Goal: Feedback & Contribution: Leave review/rating

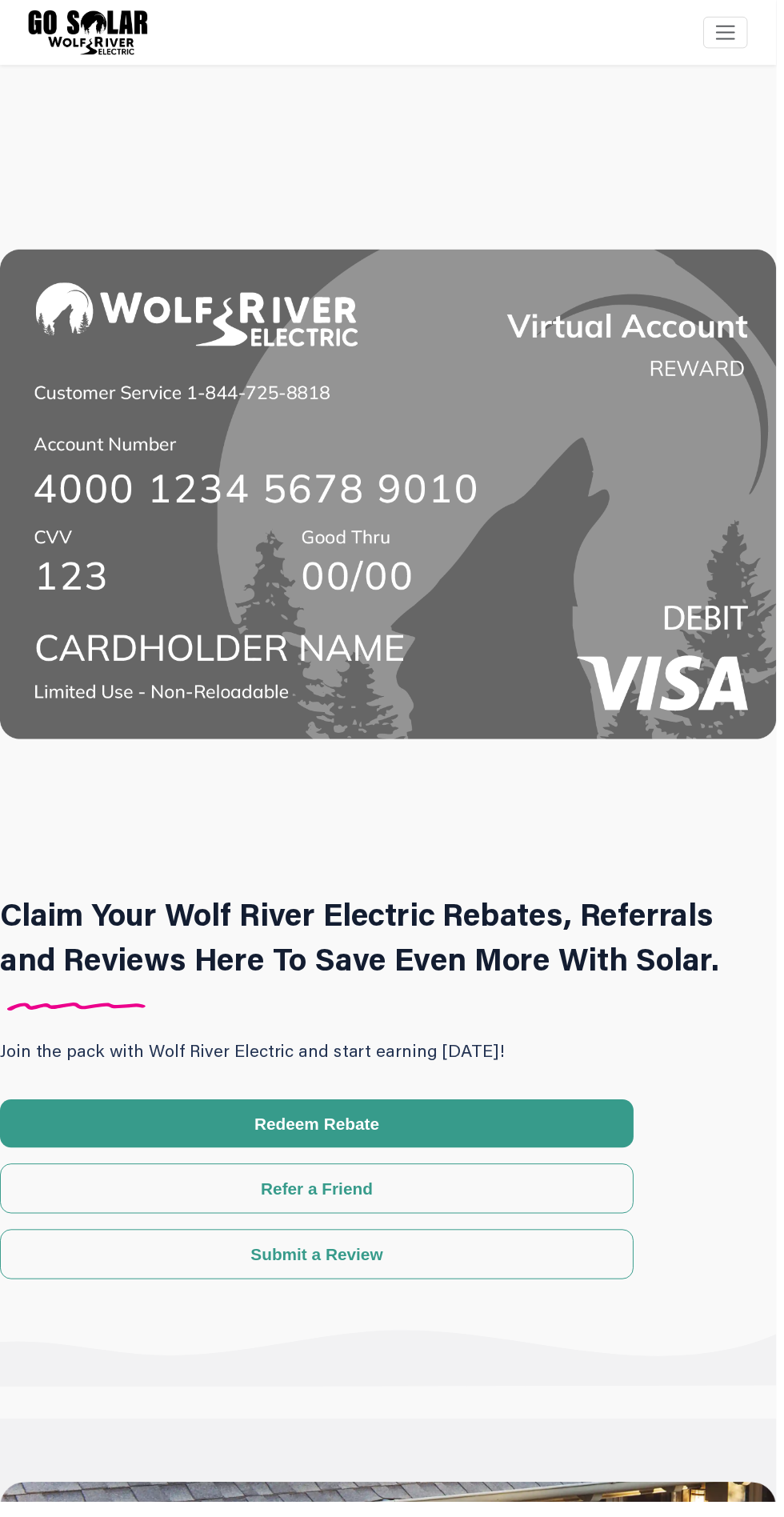
click at [509, 1278] on button "Submit a Review" at bounding box center [320, 1266] width 640 height 50
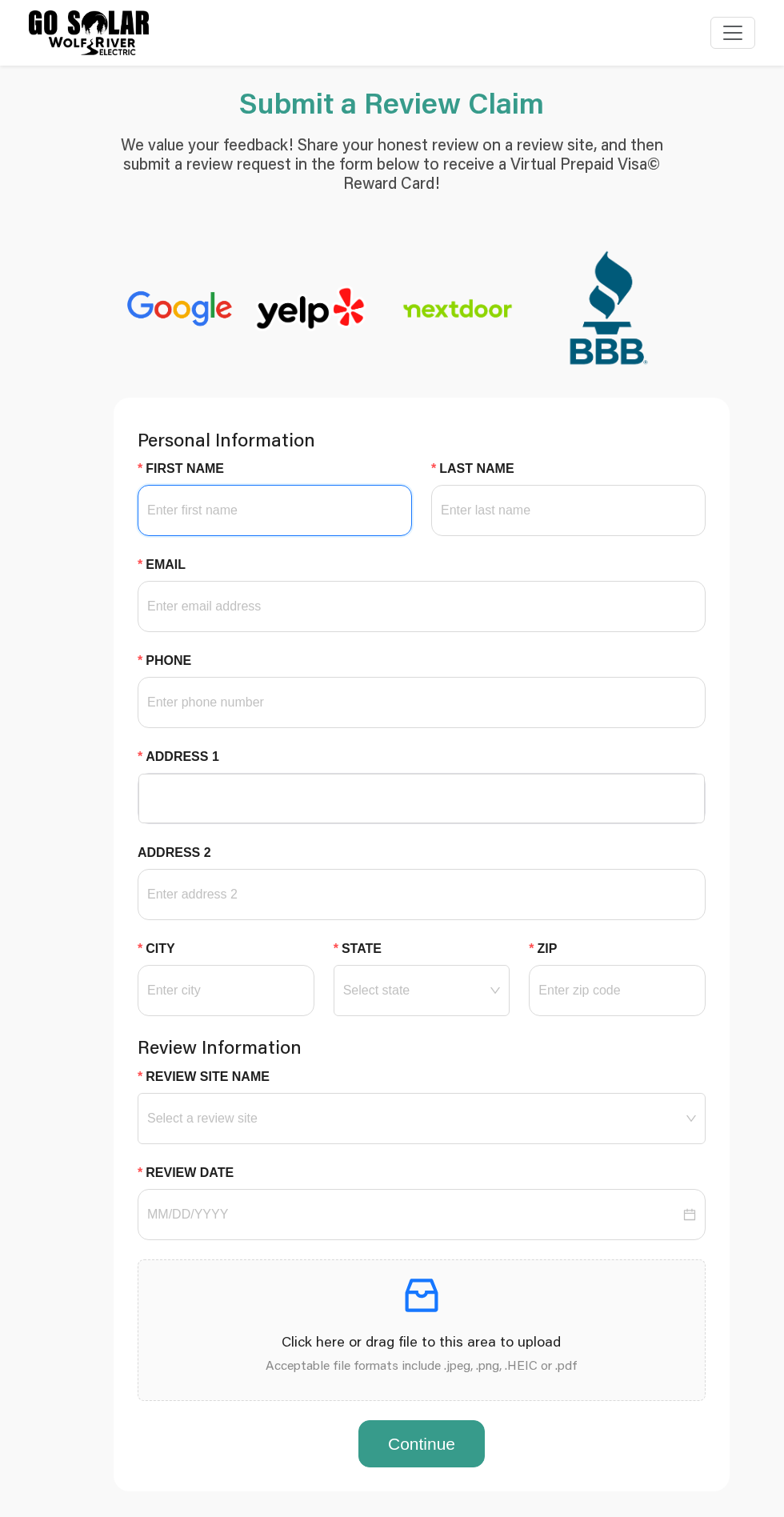
click at [347, 508] on input "First Name" at bounding box center [275, 510] width 275 height 51
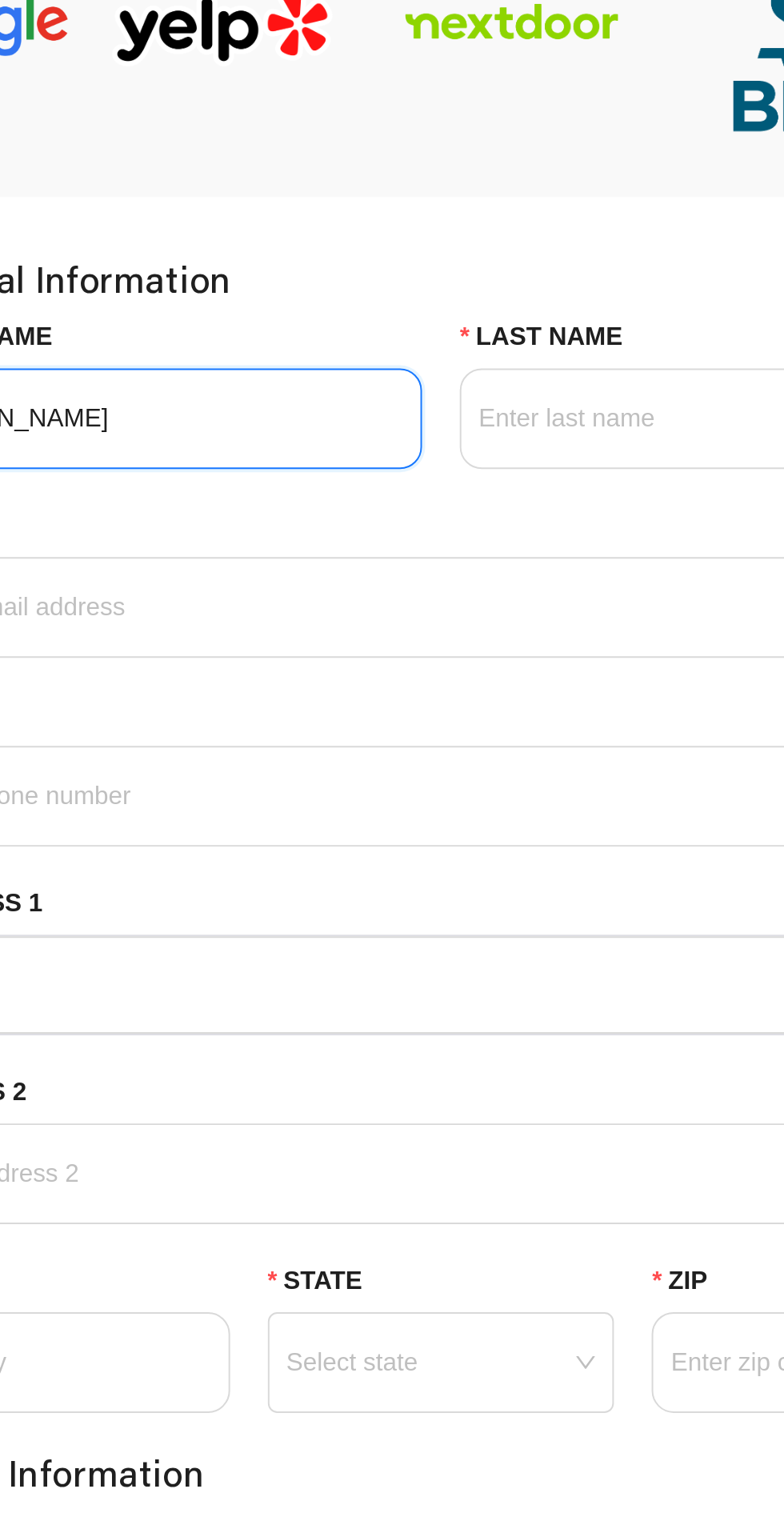
type input "[PERSON_NAME]"
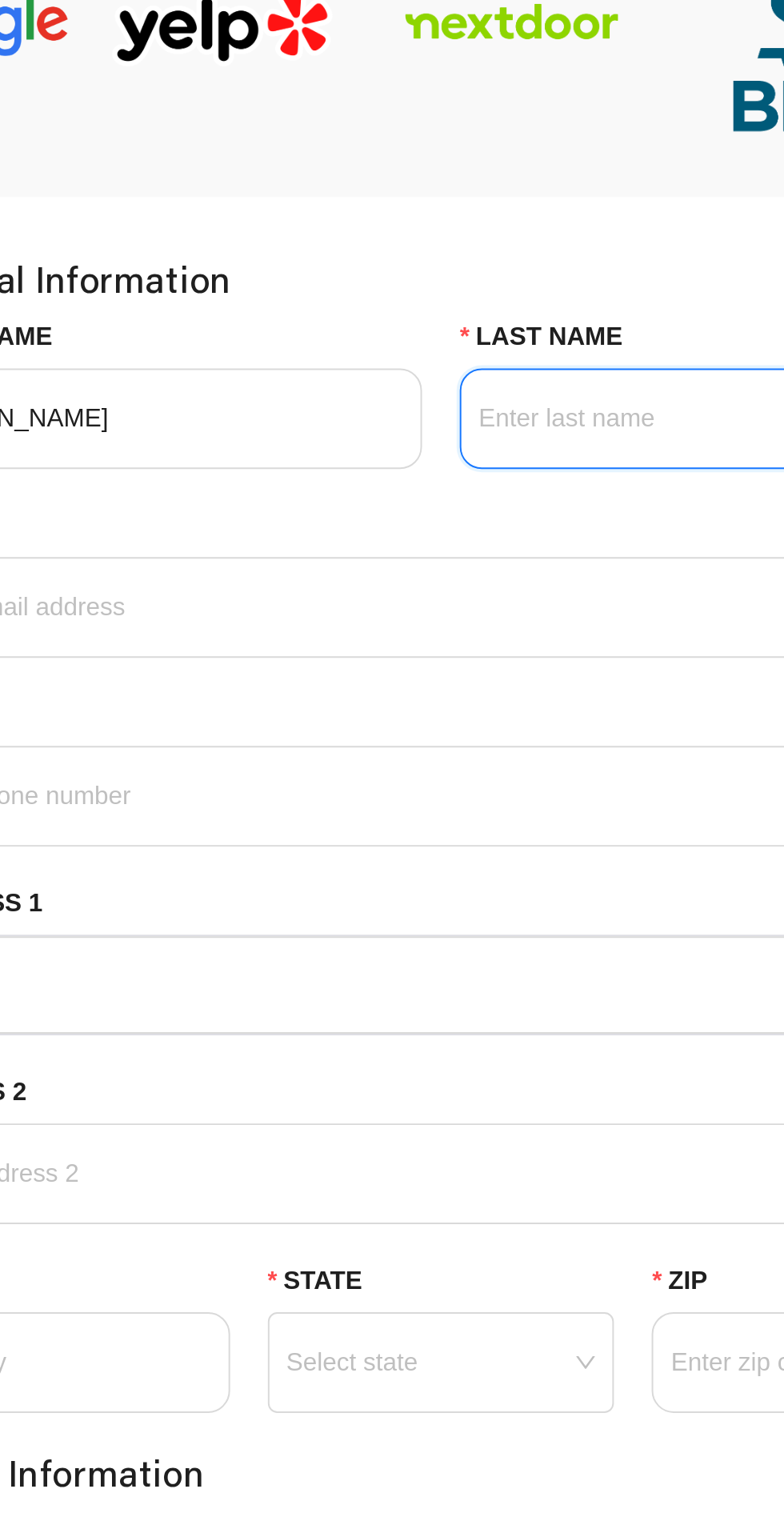
click at [493, 510] on input "Last Name" at bounding box center [568, 510] width 275 height 51
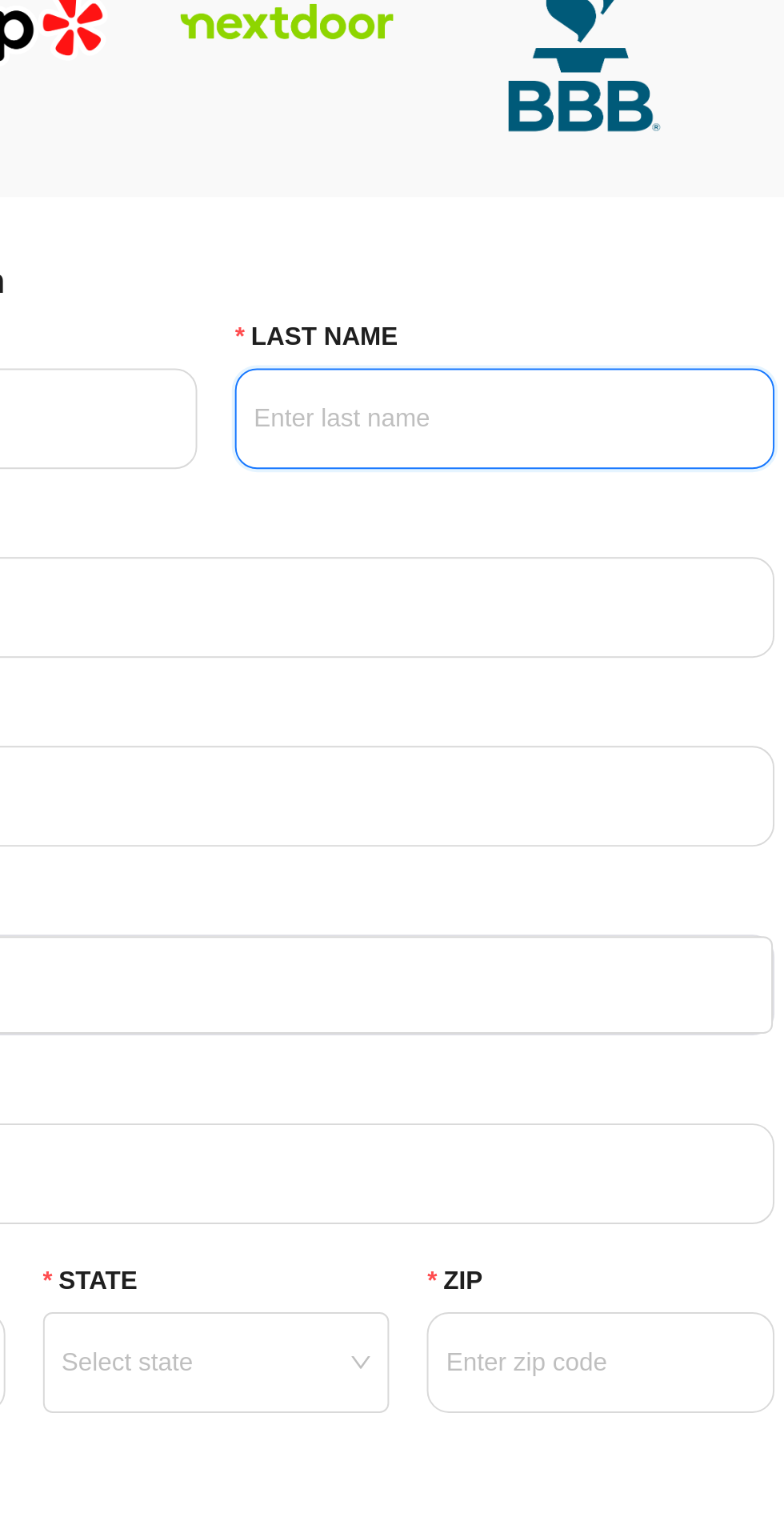
type input "[PERSON_NAME]"
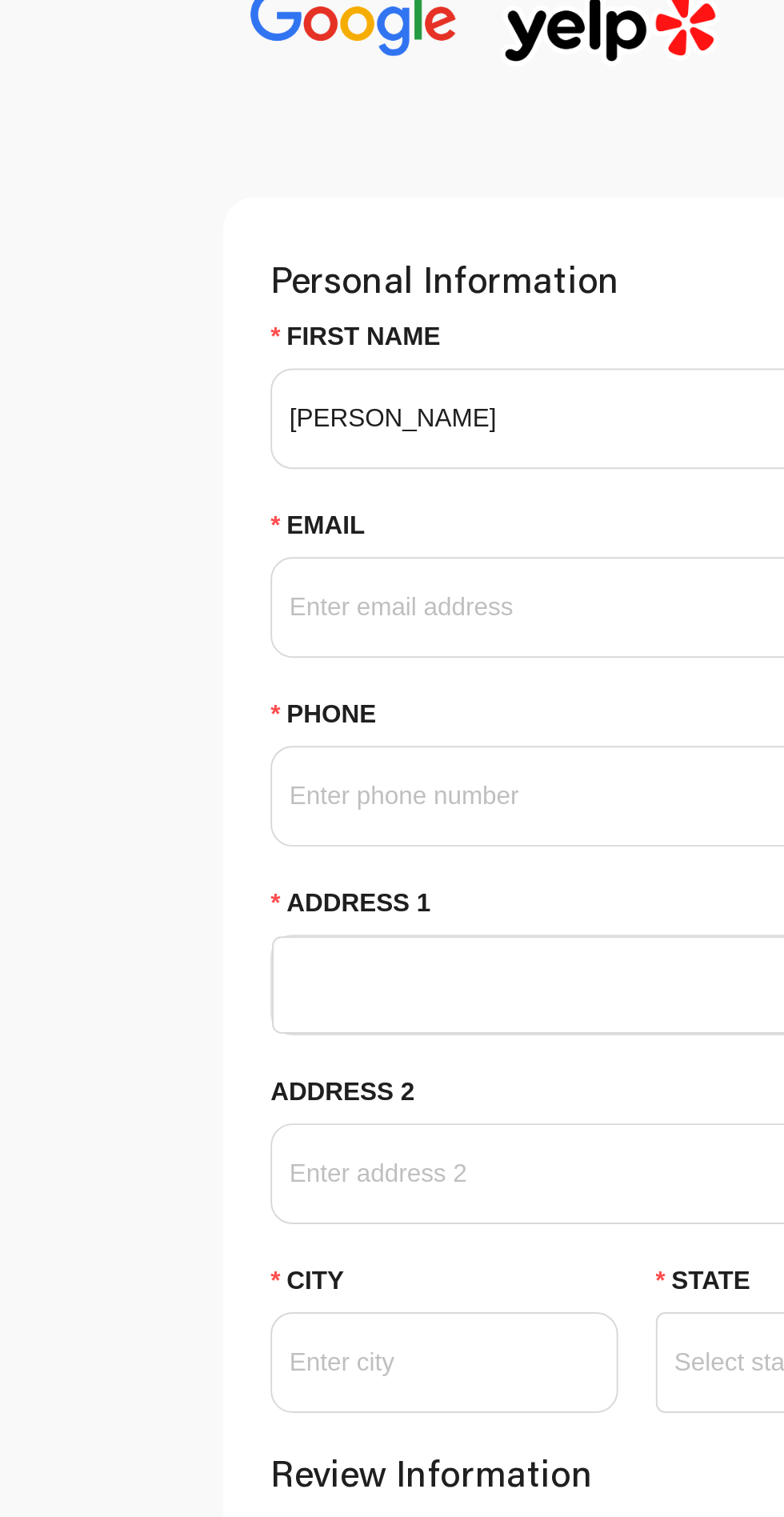
type input "[PERSON_NAME]"
click at [268, 608] on input "Email" at bounding box center [421, 606] width 568 height 51
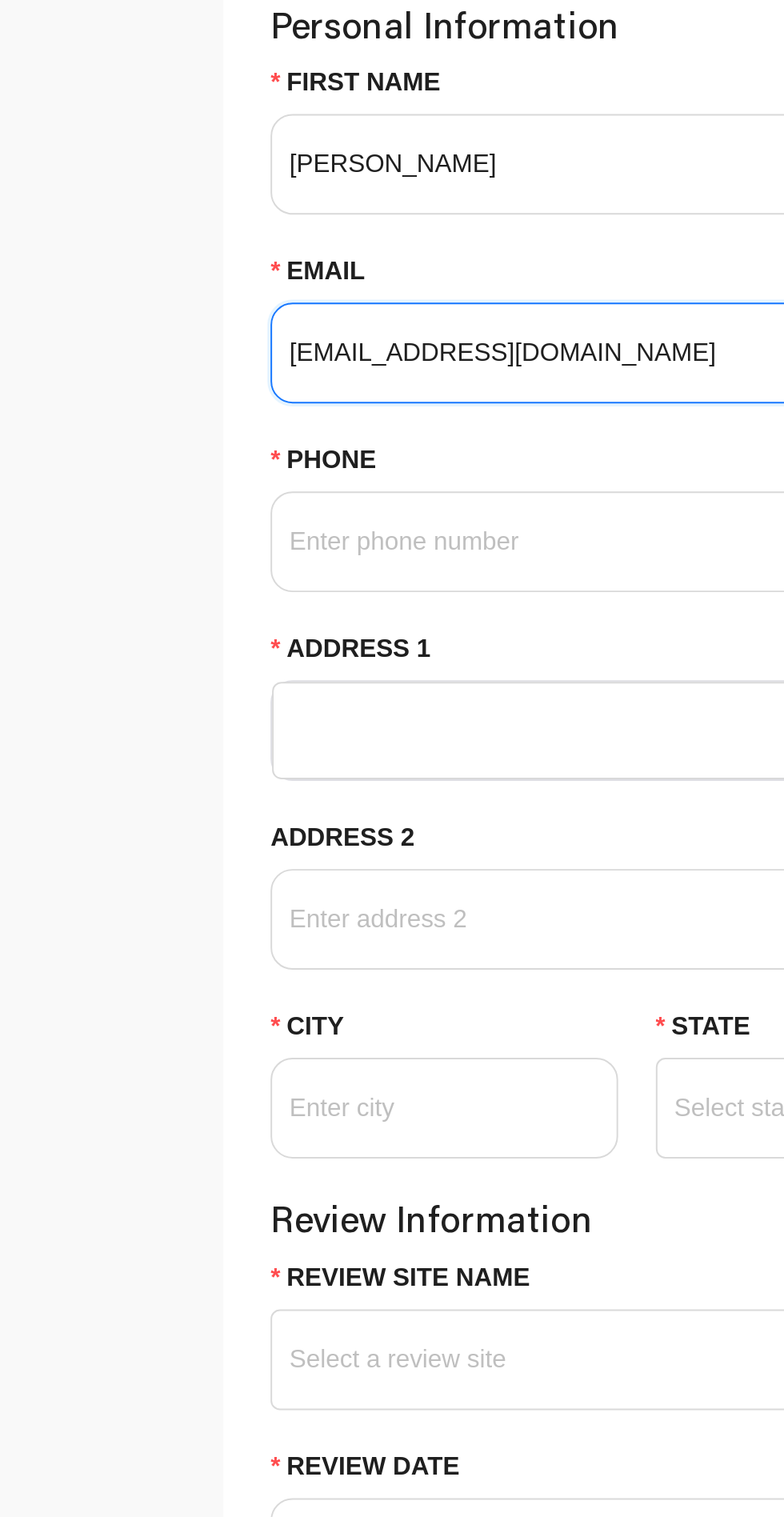
type input "[EMAIL_ADDRESS][DOMAIN_NAME]"
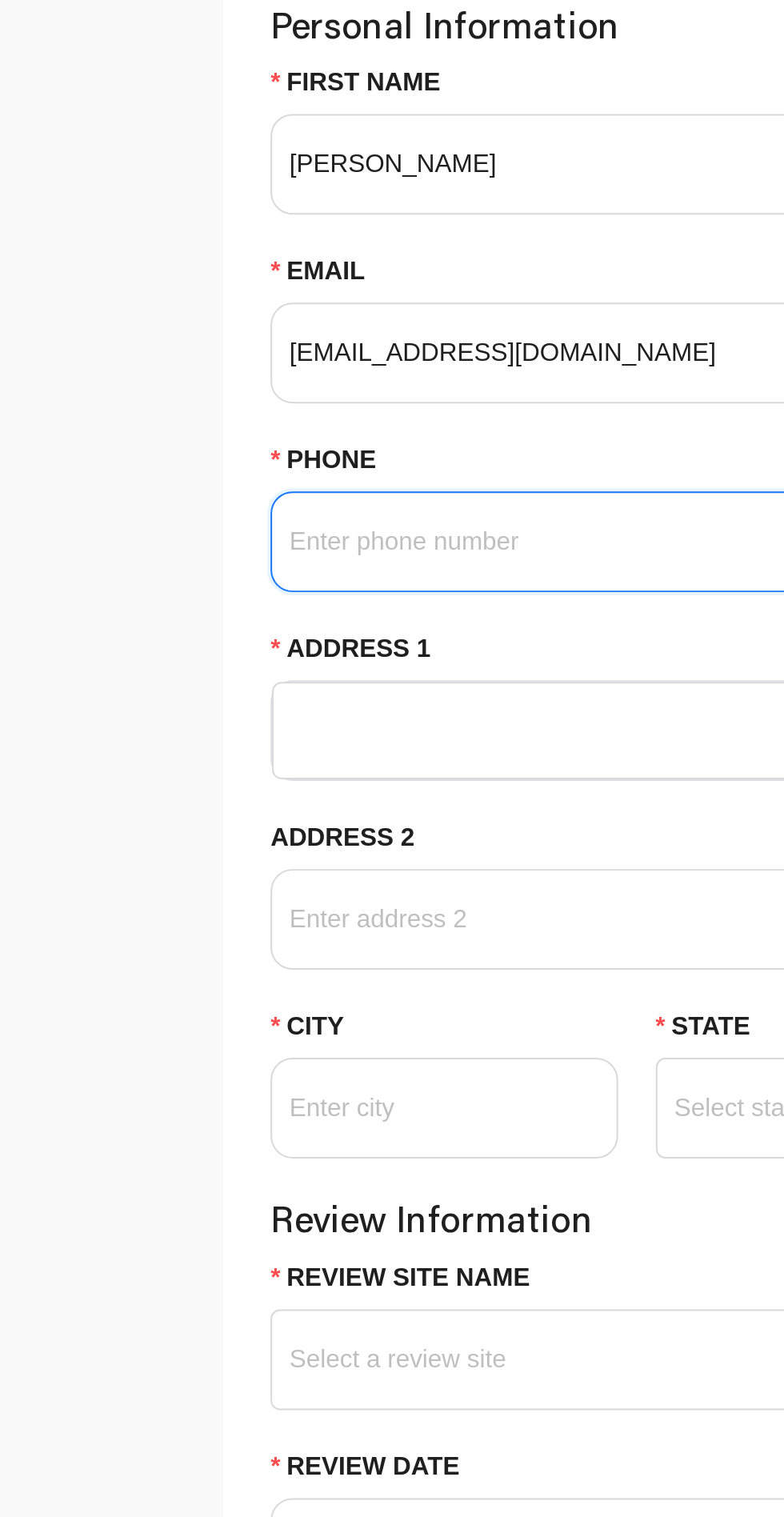
click at [281, 708] on input "Phone" at bounding box center [421, 703] width 568 height 51
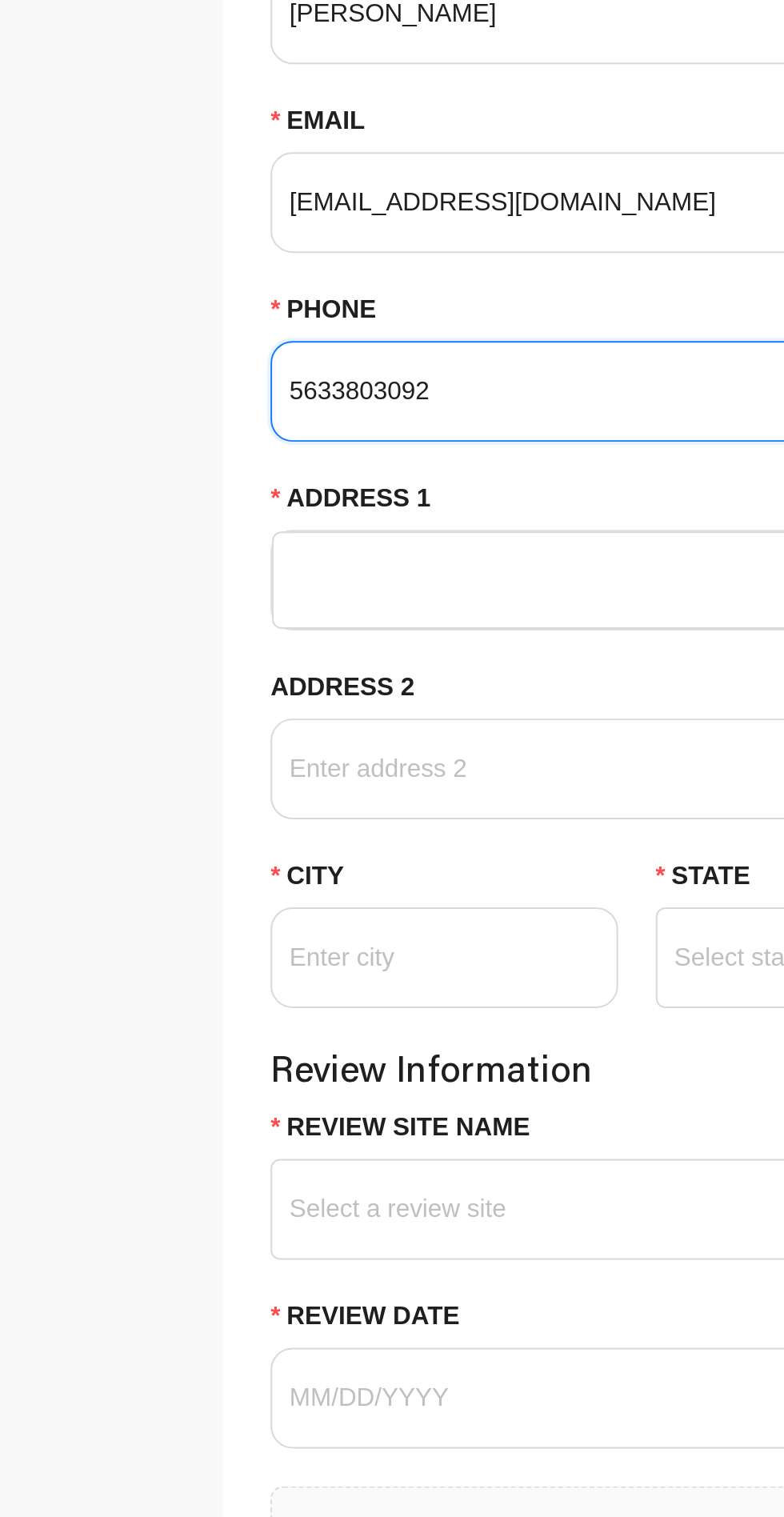
type input "5633803092"
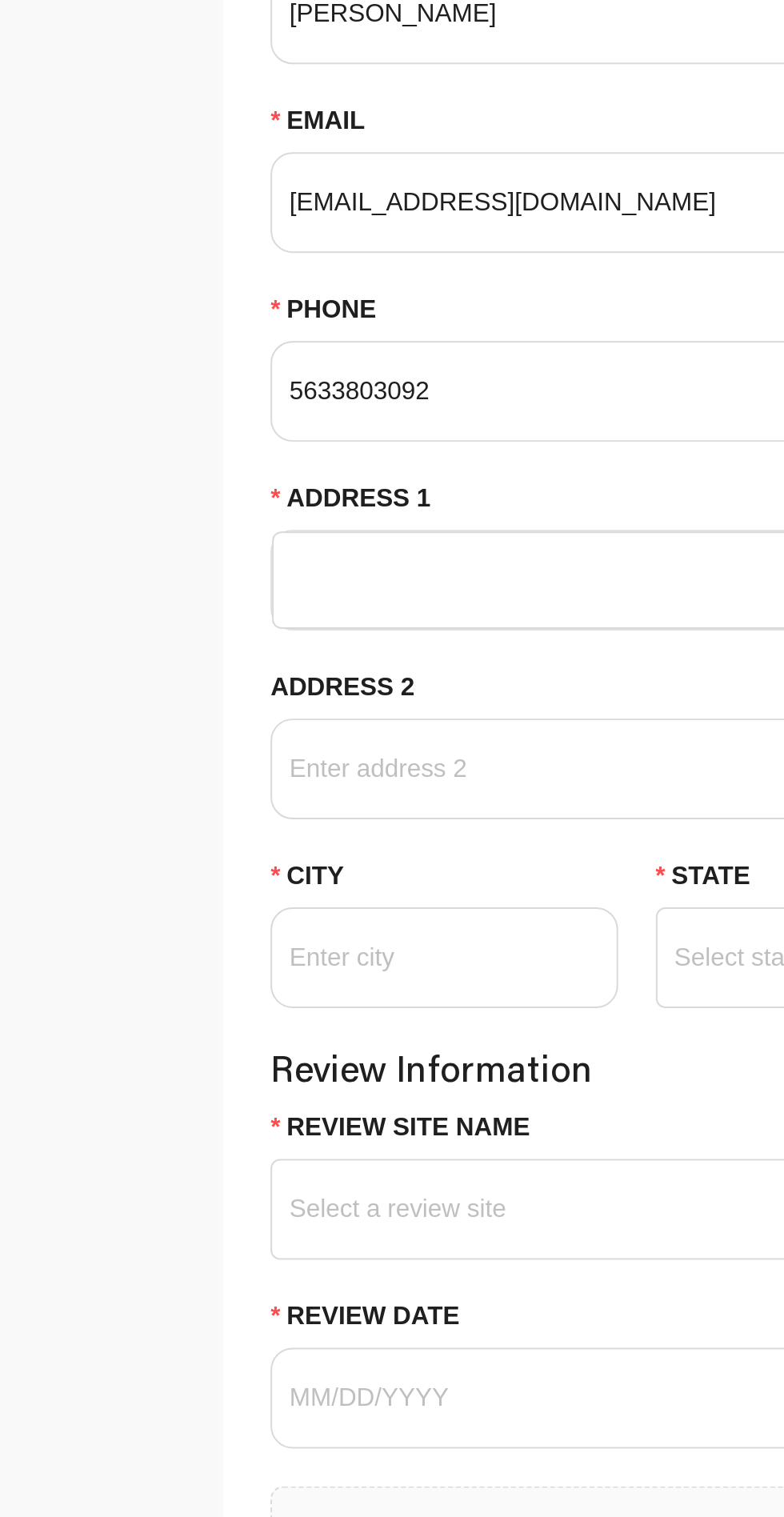
click at [278, 804] on input "Address 1" at bounding box center [422, 798] width 548 height 48
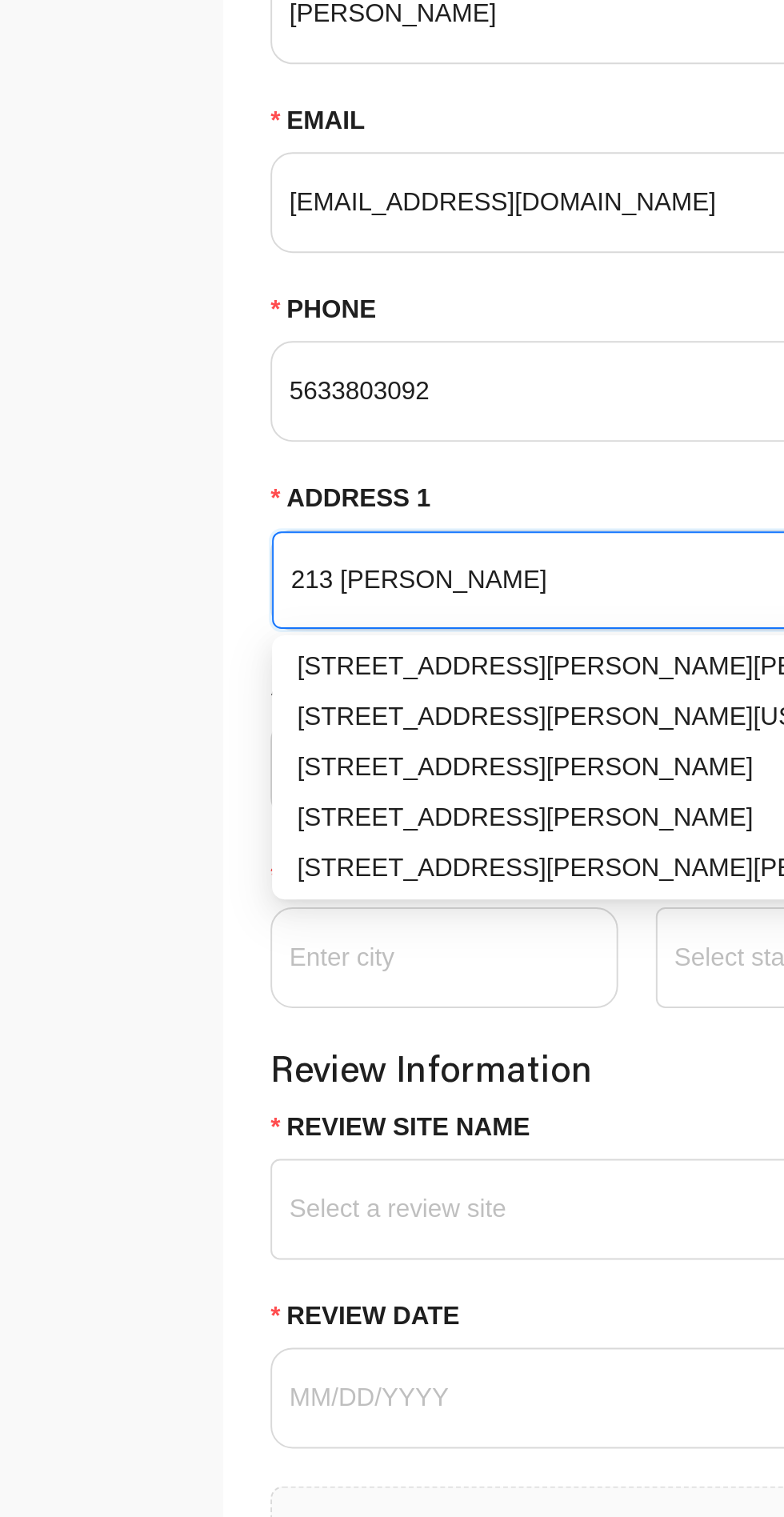
click at [285, 839] on div "[STREET_ADDRESS][PERSON_NAME][PERSON_NAME]" at bounding box center [421, 843] width 541 height 20
type input "[STREET_ADDRESS][PERSON_NAME]"
type input "Ossian"
type input "52161"
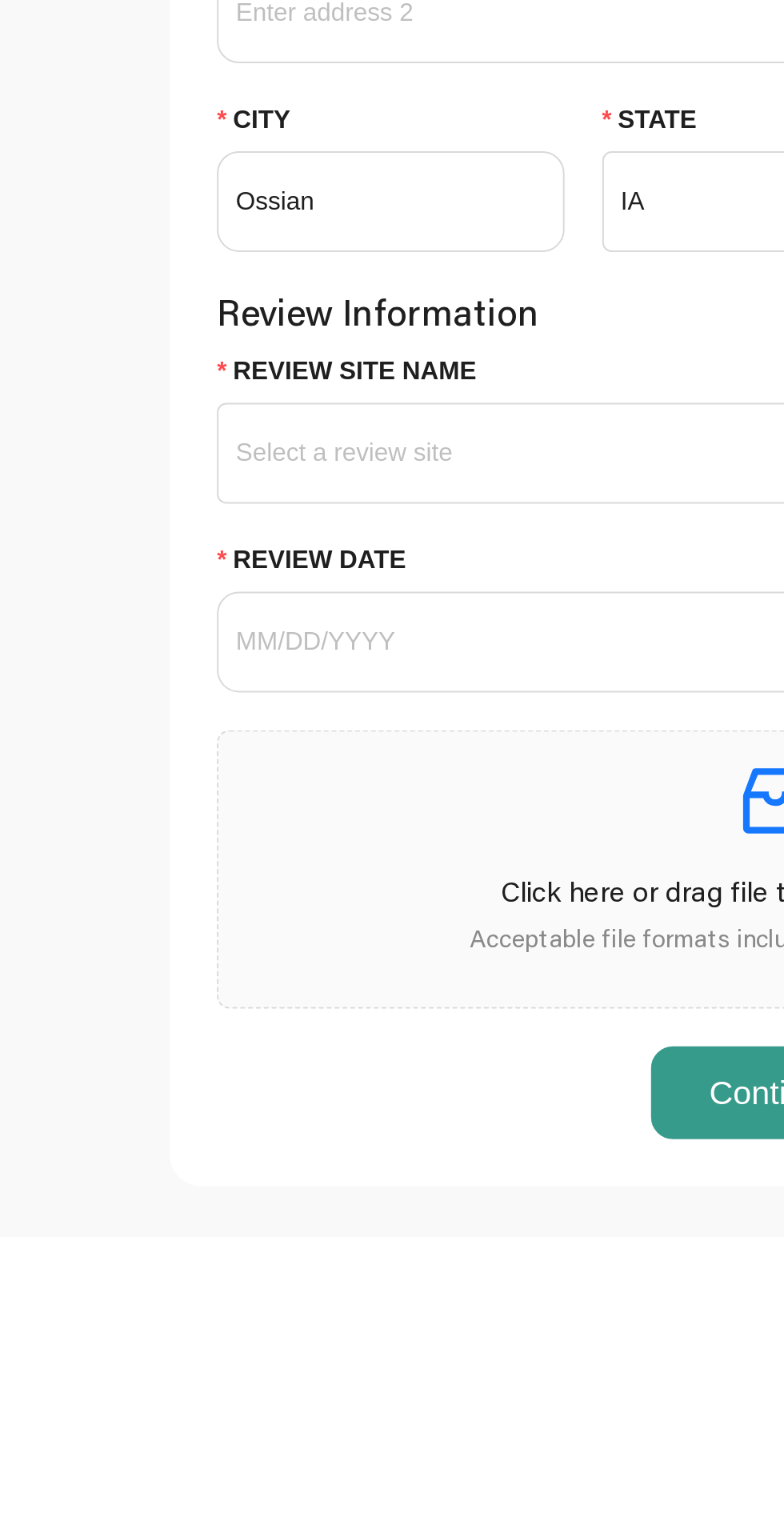
type input "[STREET_ADDRESS][PERSON_NAME]"
click at [289, 1116] on input "Review Site Name" at bounding box center [421, 1106] width 549 height 24
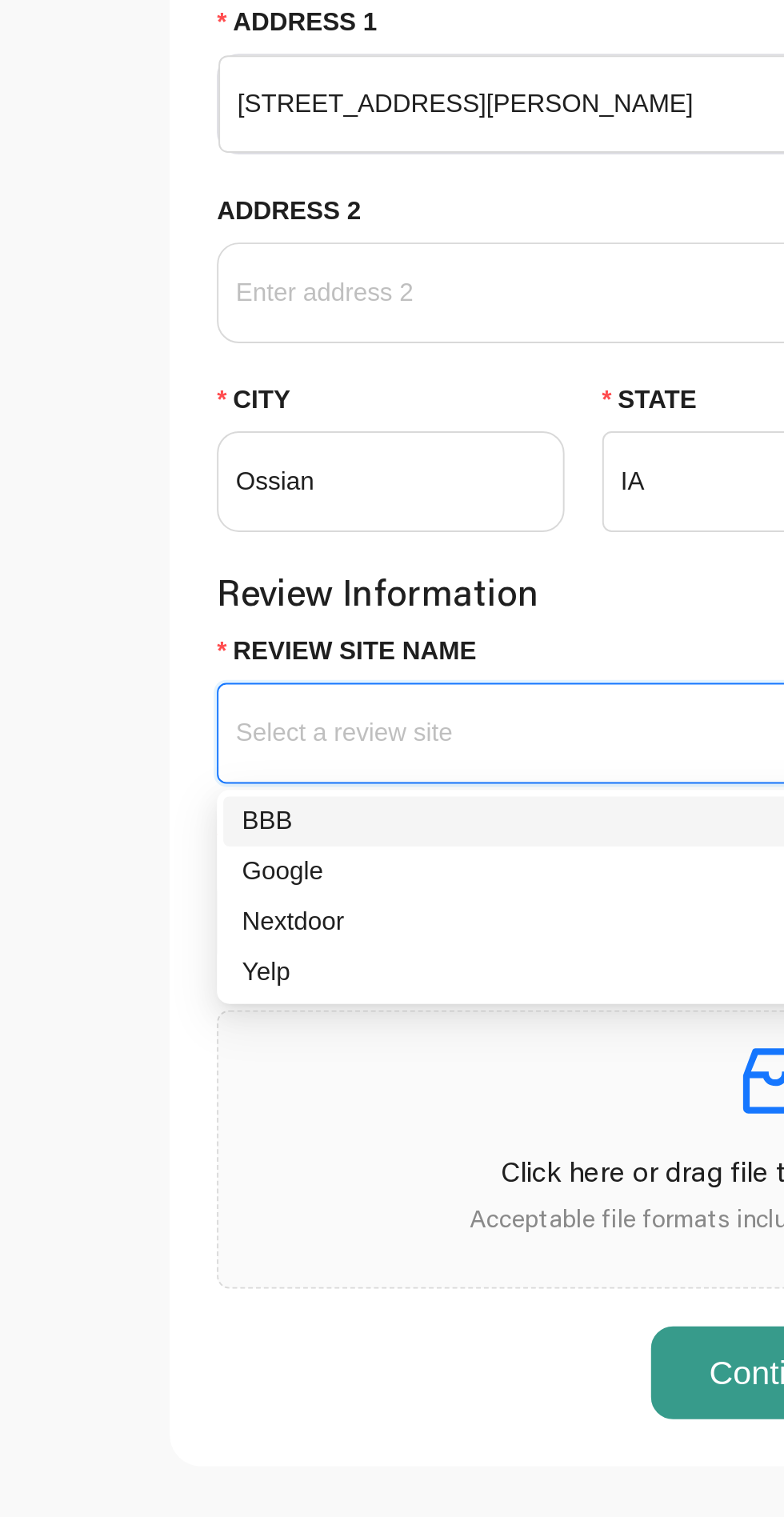
click at [208, 1188] on div "Google" at bounding box center [421, 1189] width 543 height 20
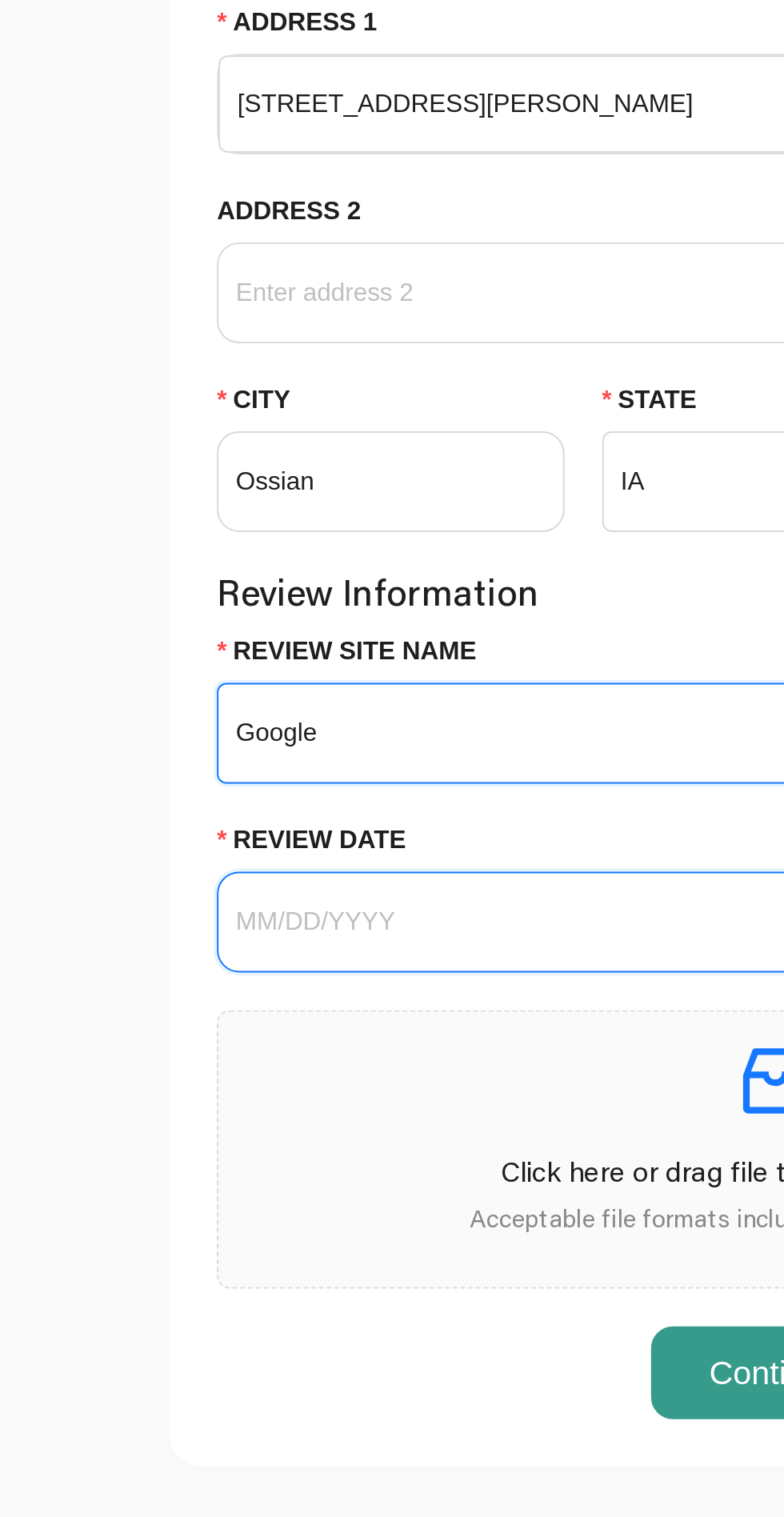
click at [256, 1208] on input "Review Date" at bounding box center [413, 1215] width 533 height 20
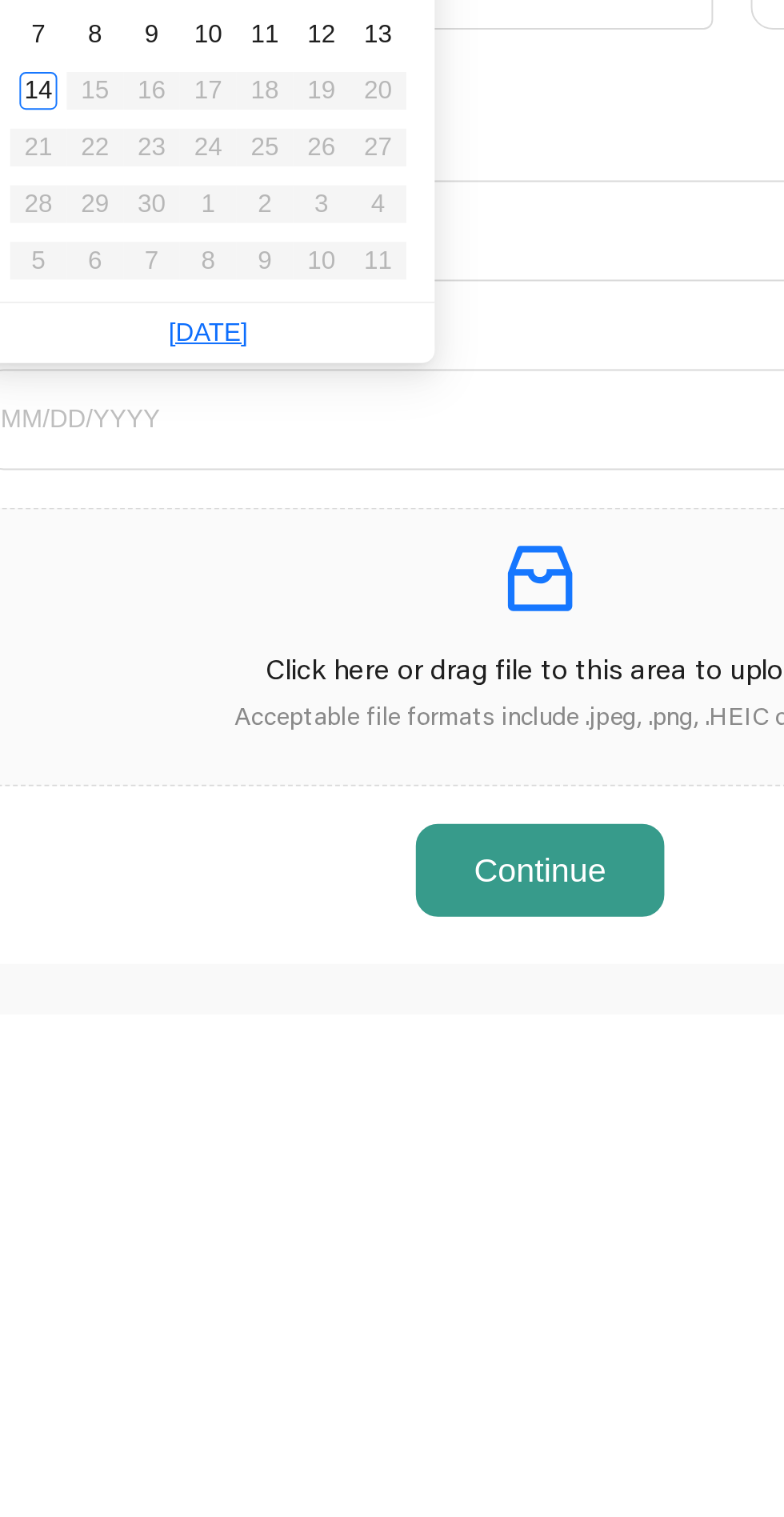
click at [267, 1170] on link "[DATE]" at bounding box center [252, 1171] width 40 height 14
type input "[DATE]"
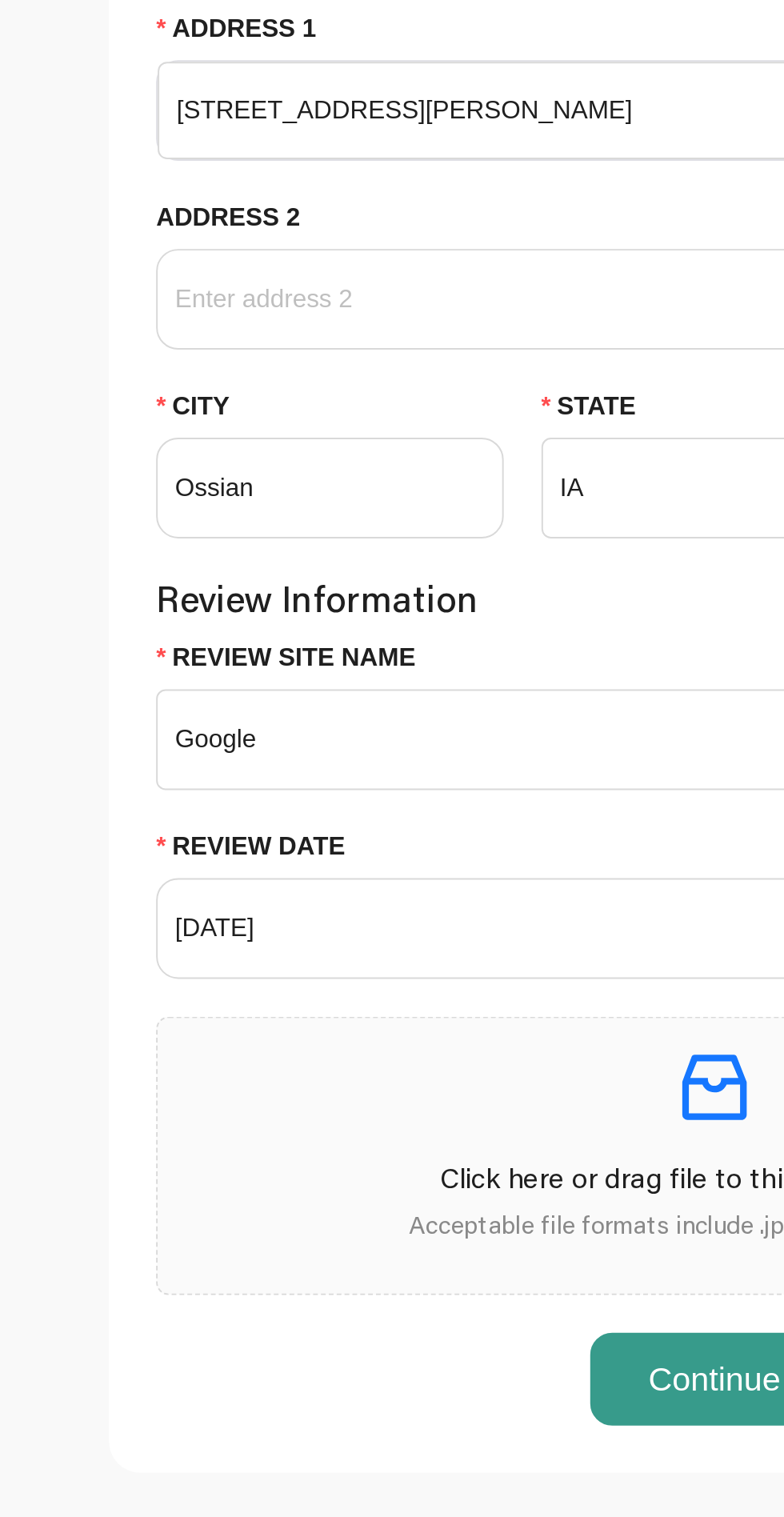
scroll to position [65, 0]
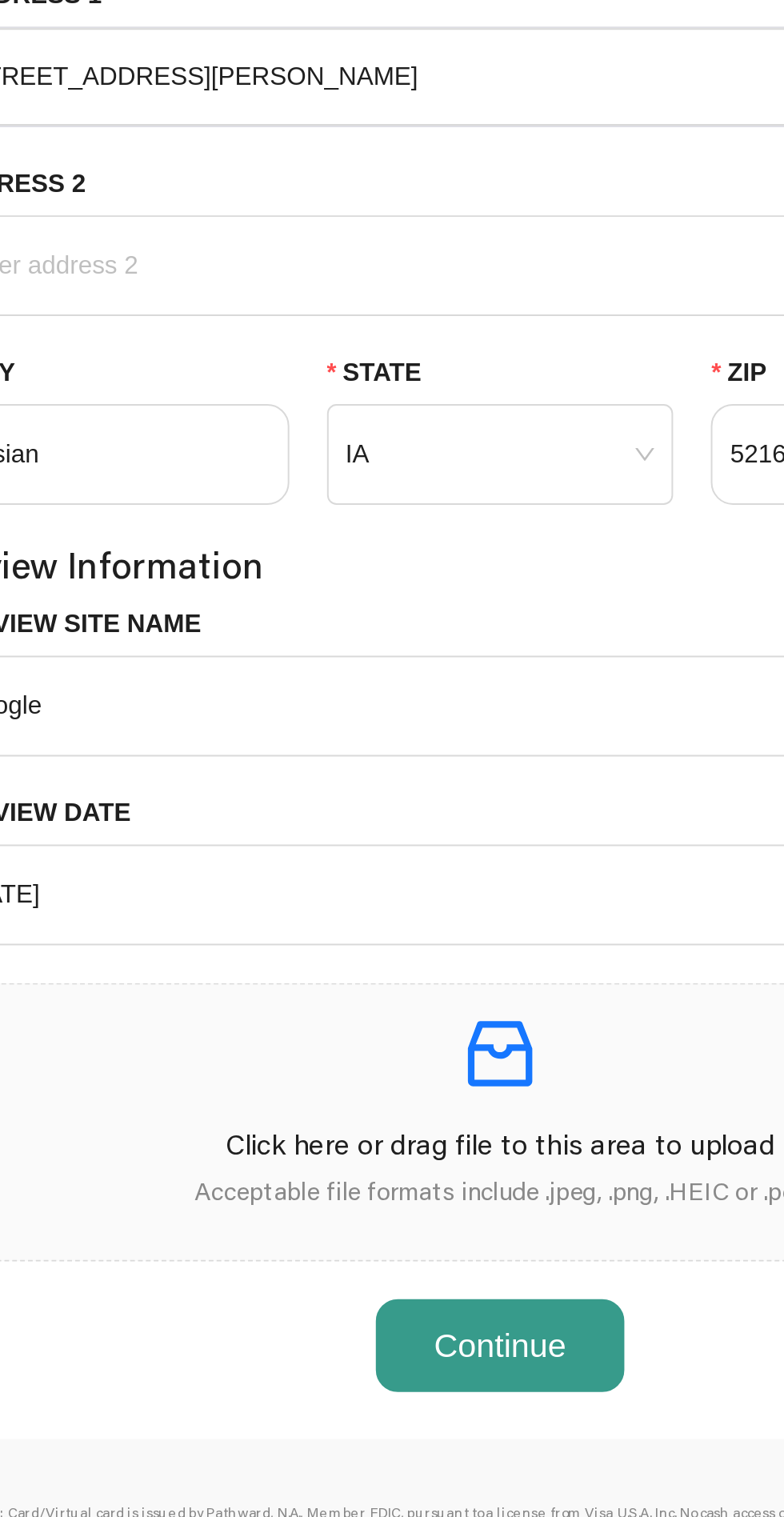
click at [451, 1367] on button "Continue" at bounding box center [421, 1379] width 127 height 48
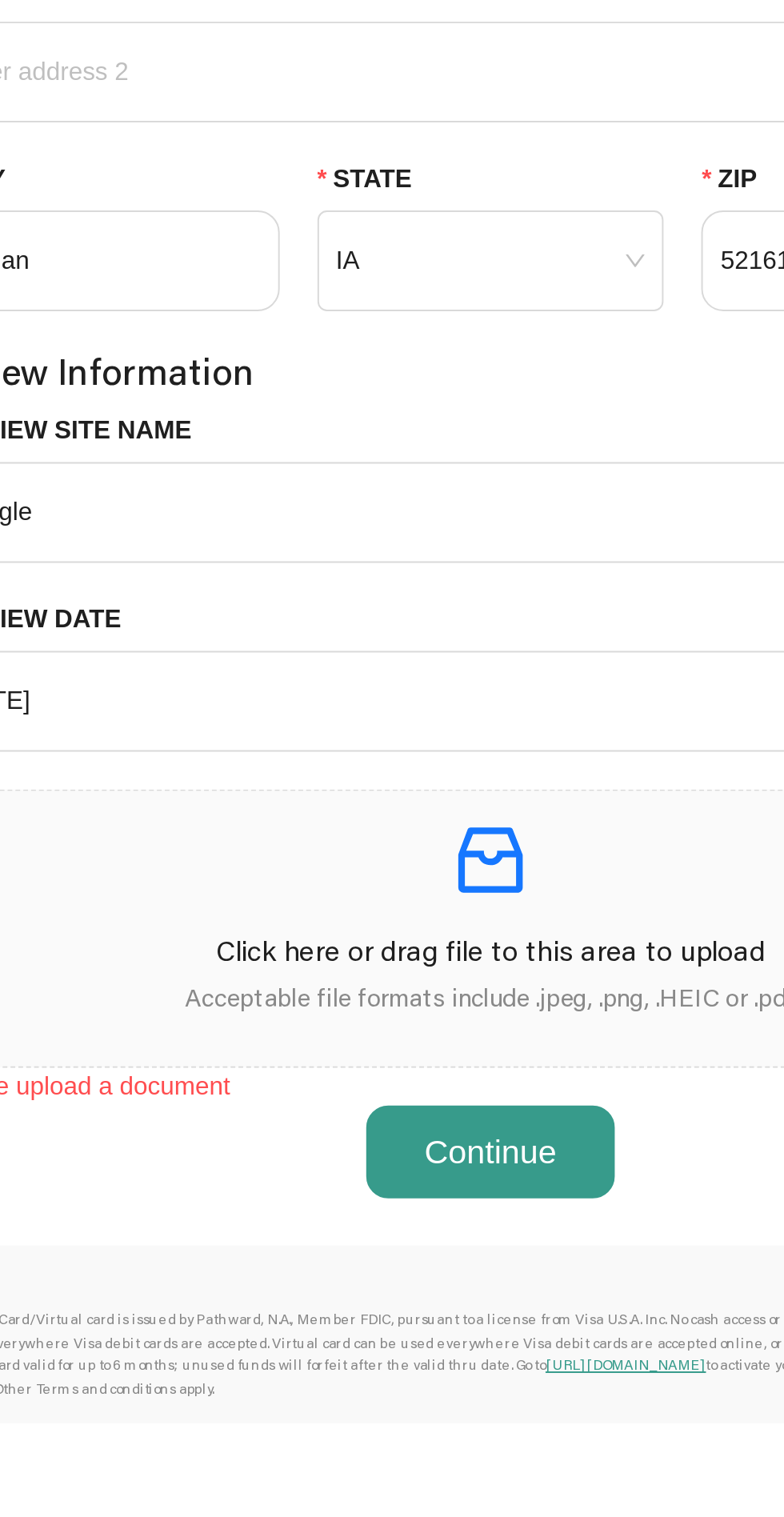
scroll to position [67, 0]
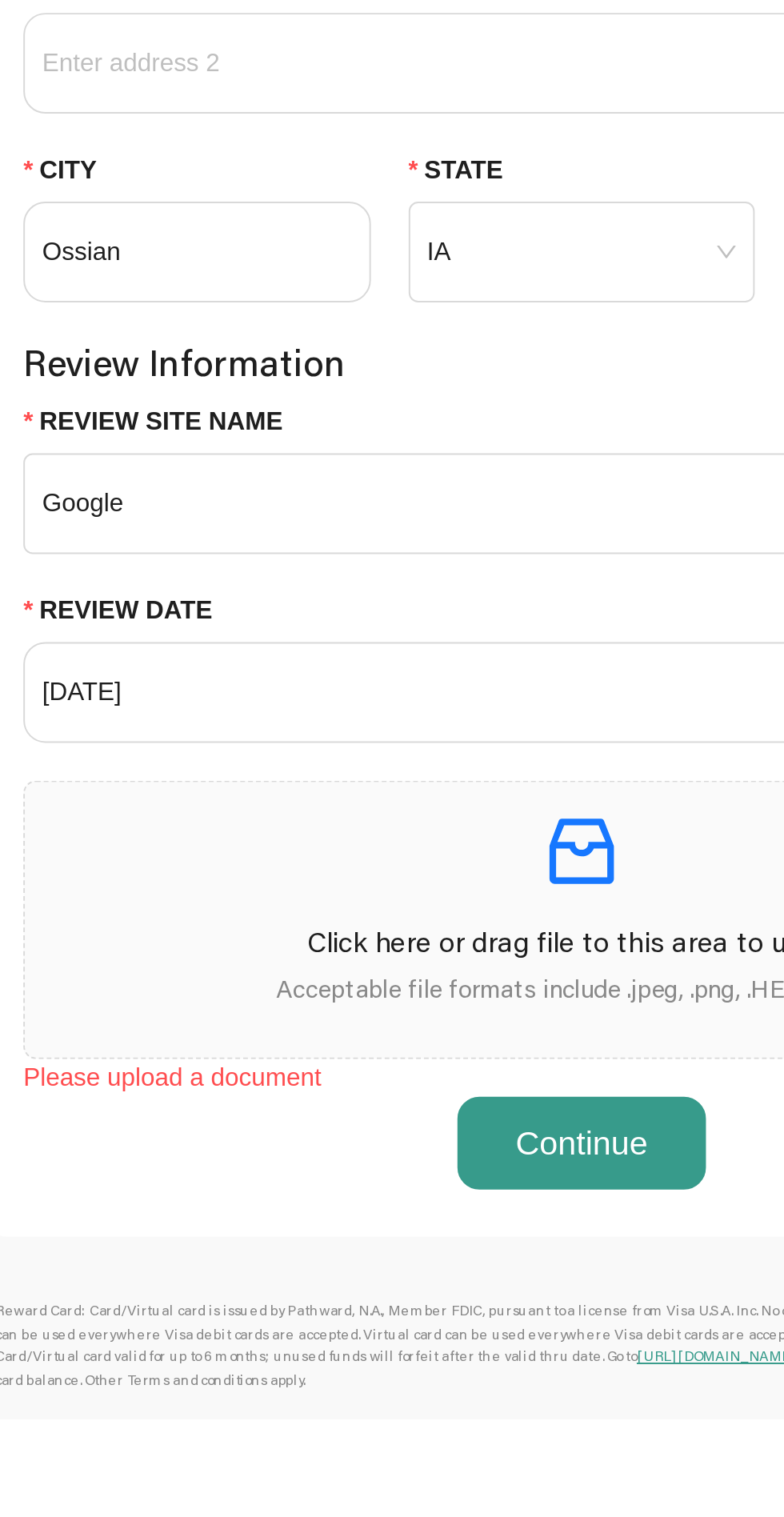
click at [297, 1051] on span "Google" at bounding box center [421, 1051] width 549 height 24
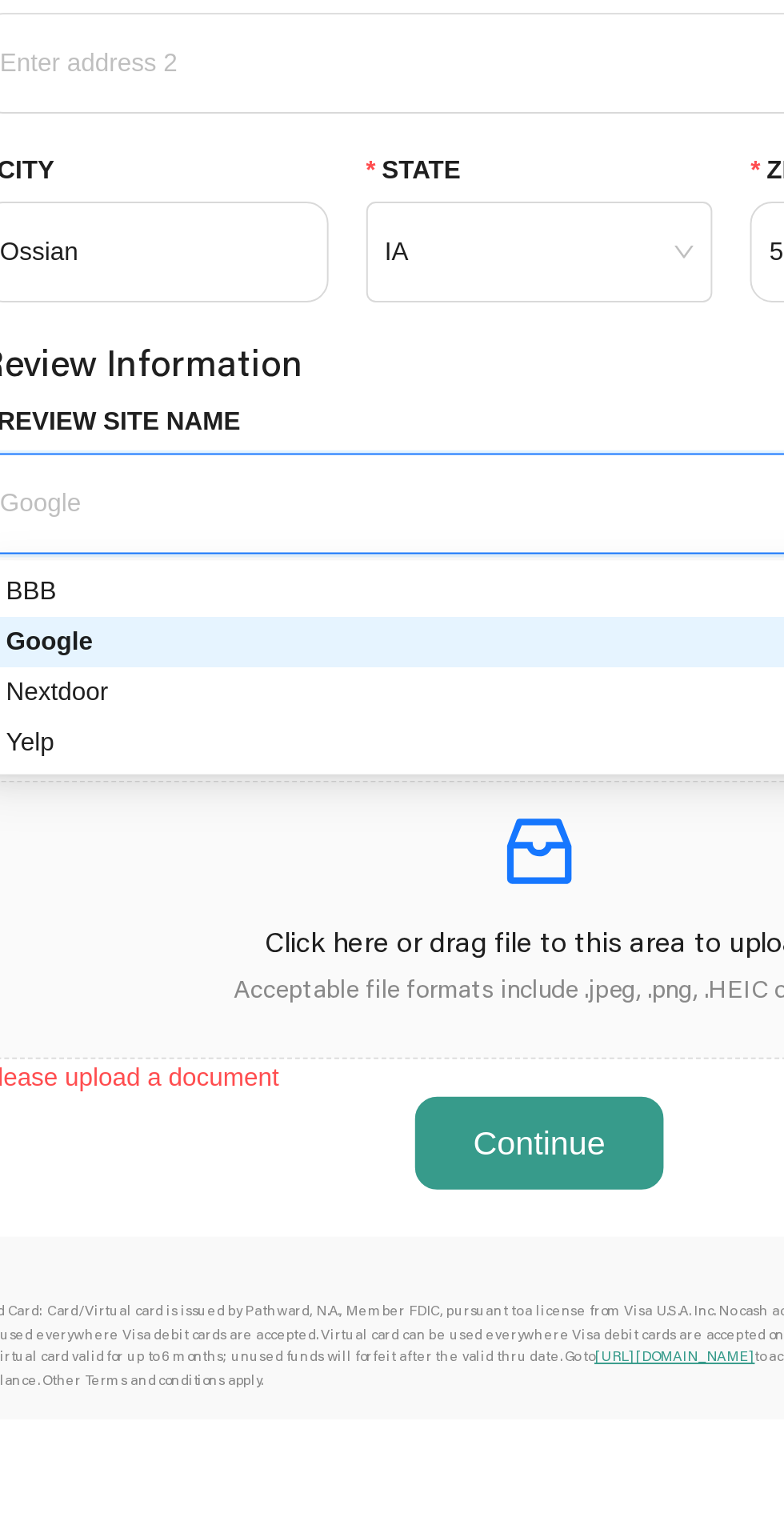
click at [282, 1165] on div "Yelp" at bounding box center [421, 1174] width 543 height 20
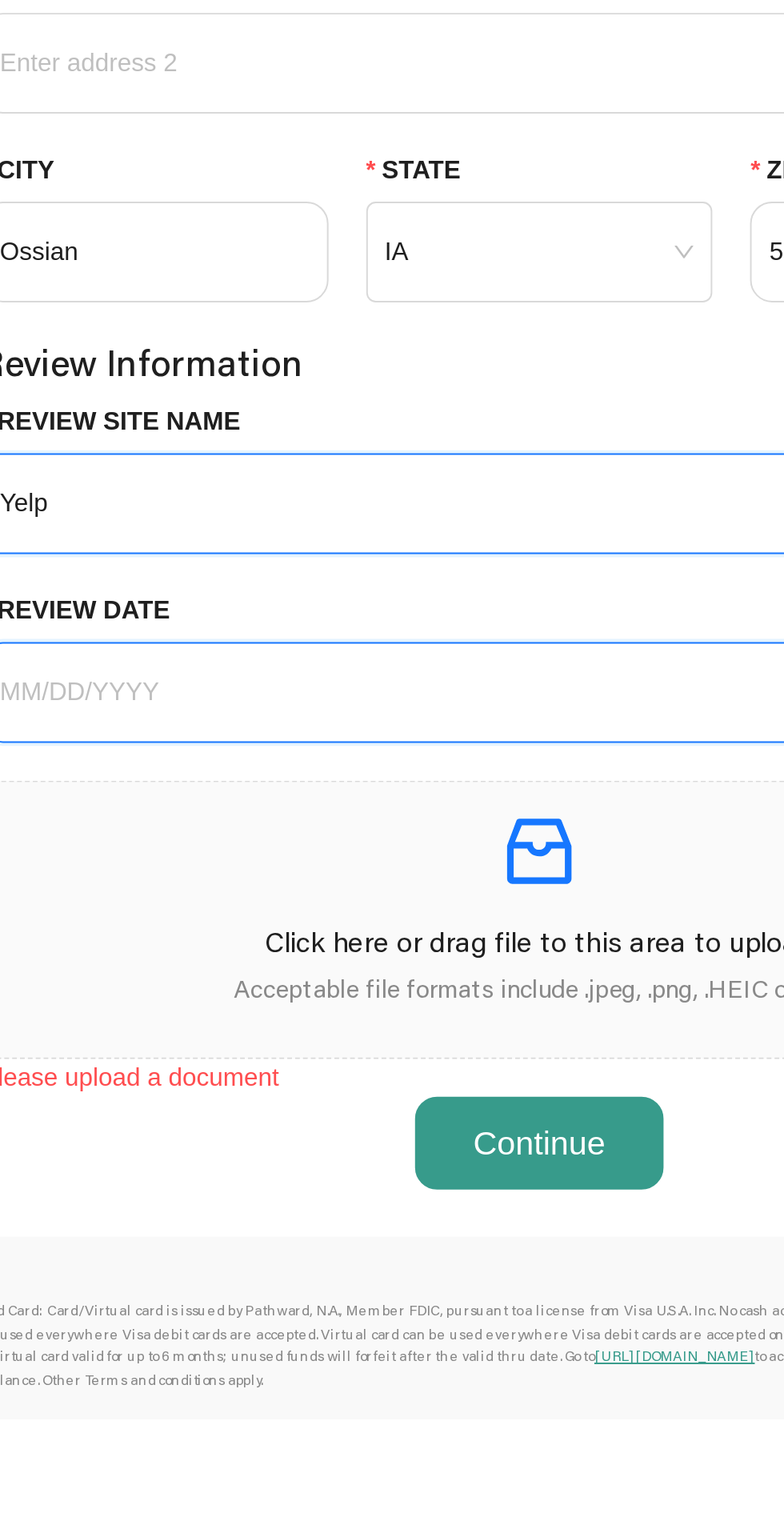
click at [332, 1147] on input "Review Date" at bounding box center [413, 1147] width 533 height 20
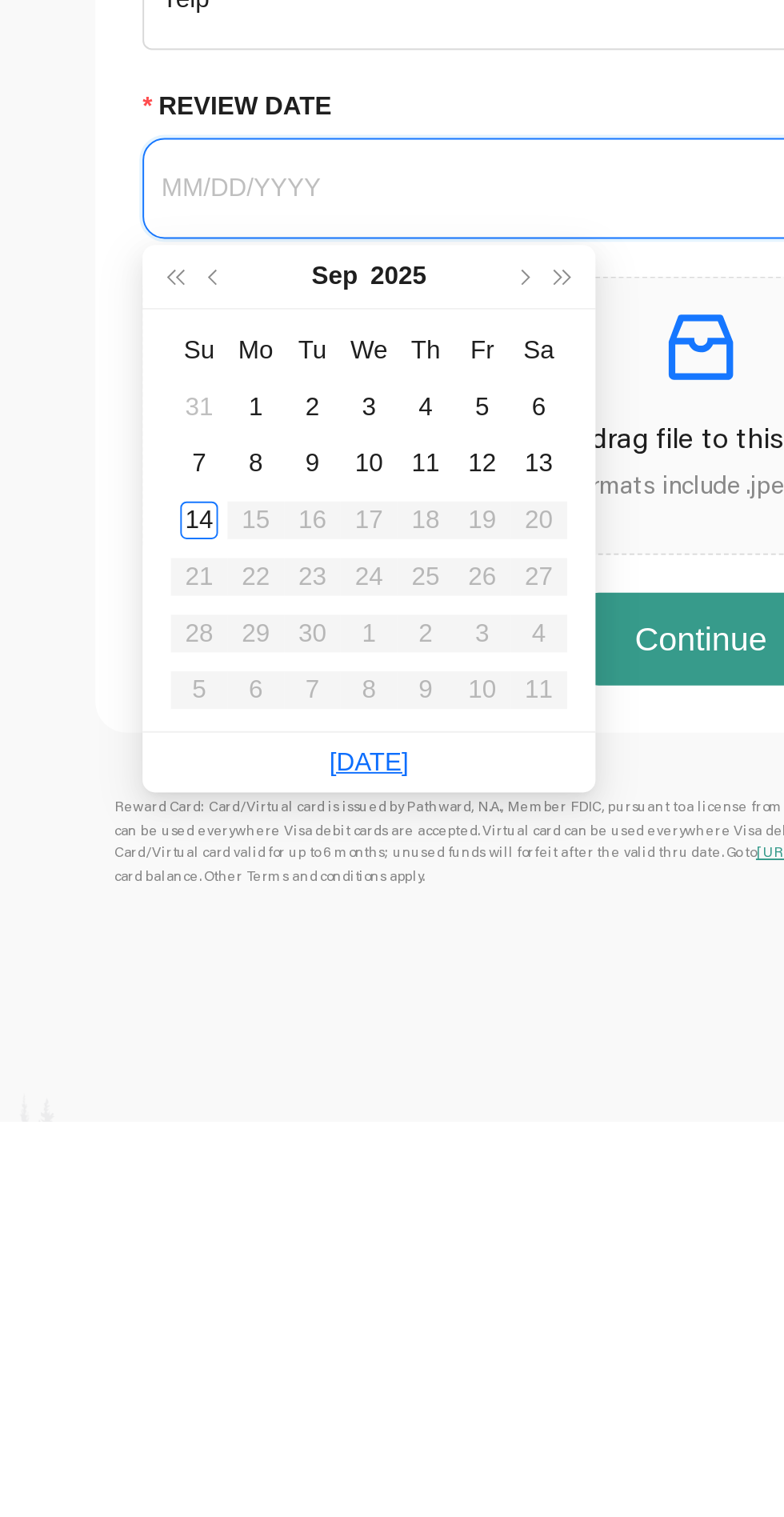
scroll to position [172, 0]
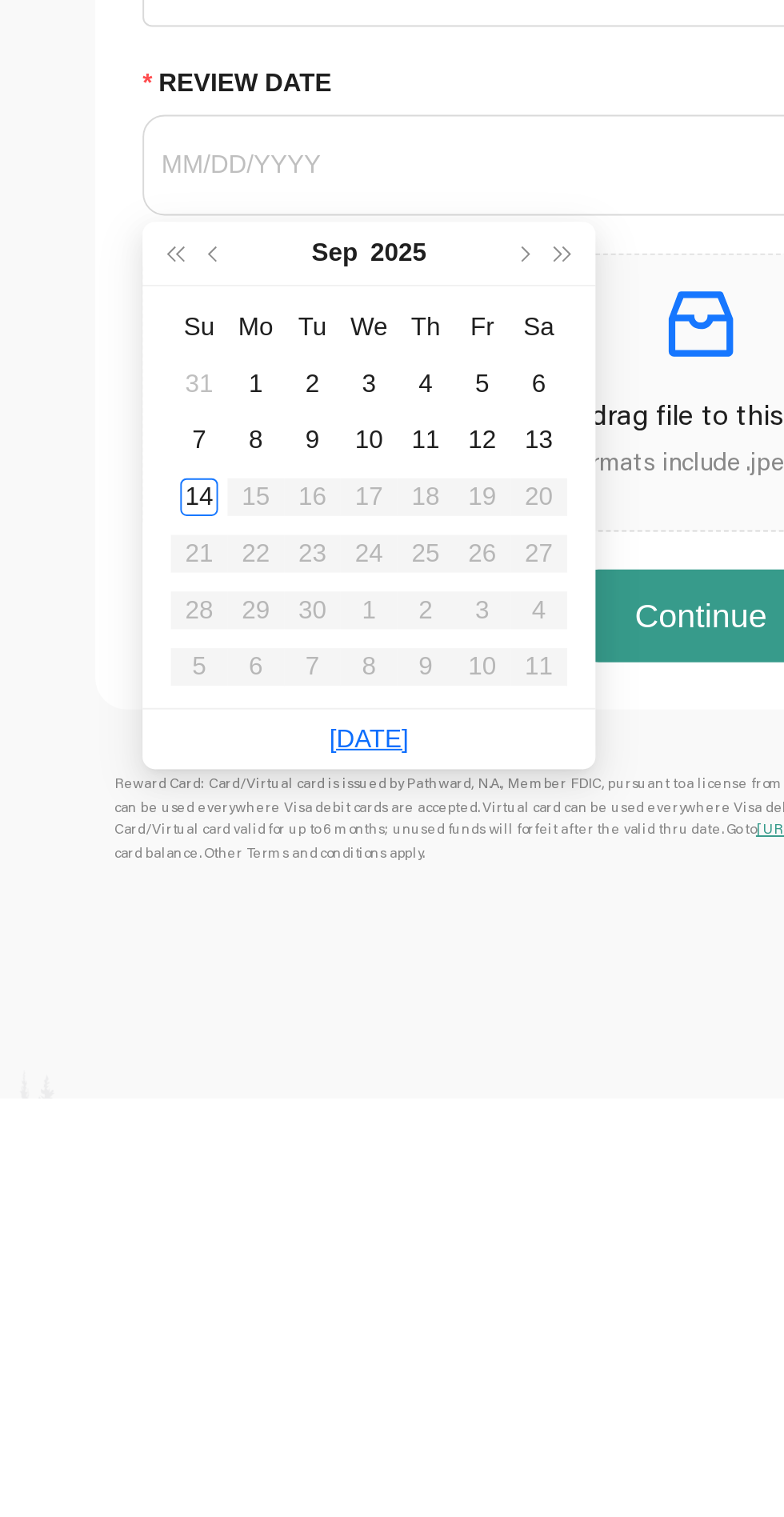
click at [167, 1211] on div "14" at bounding box center [167, 1212] width 20 height 20
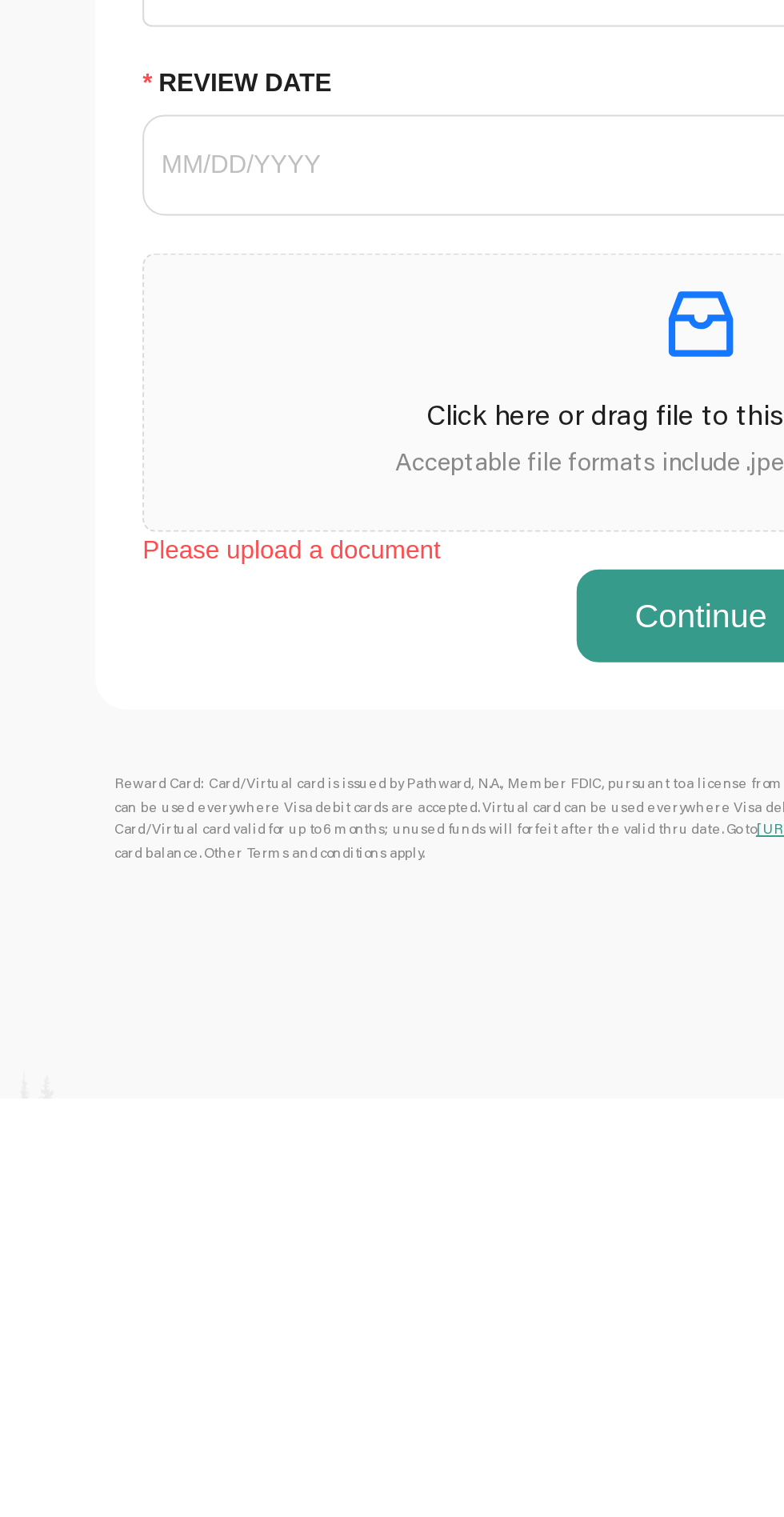
type input "[DATE]"
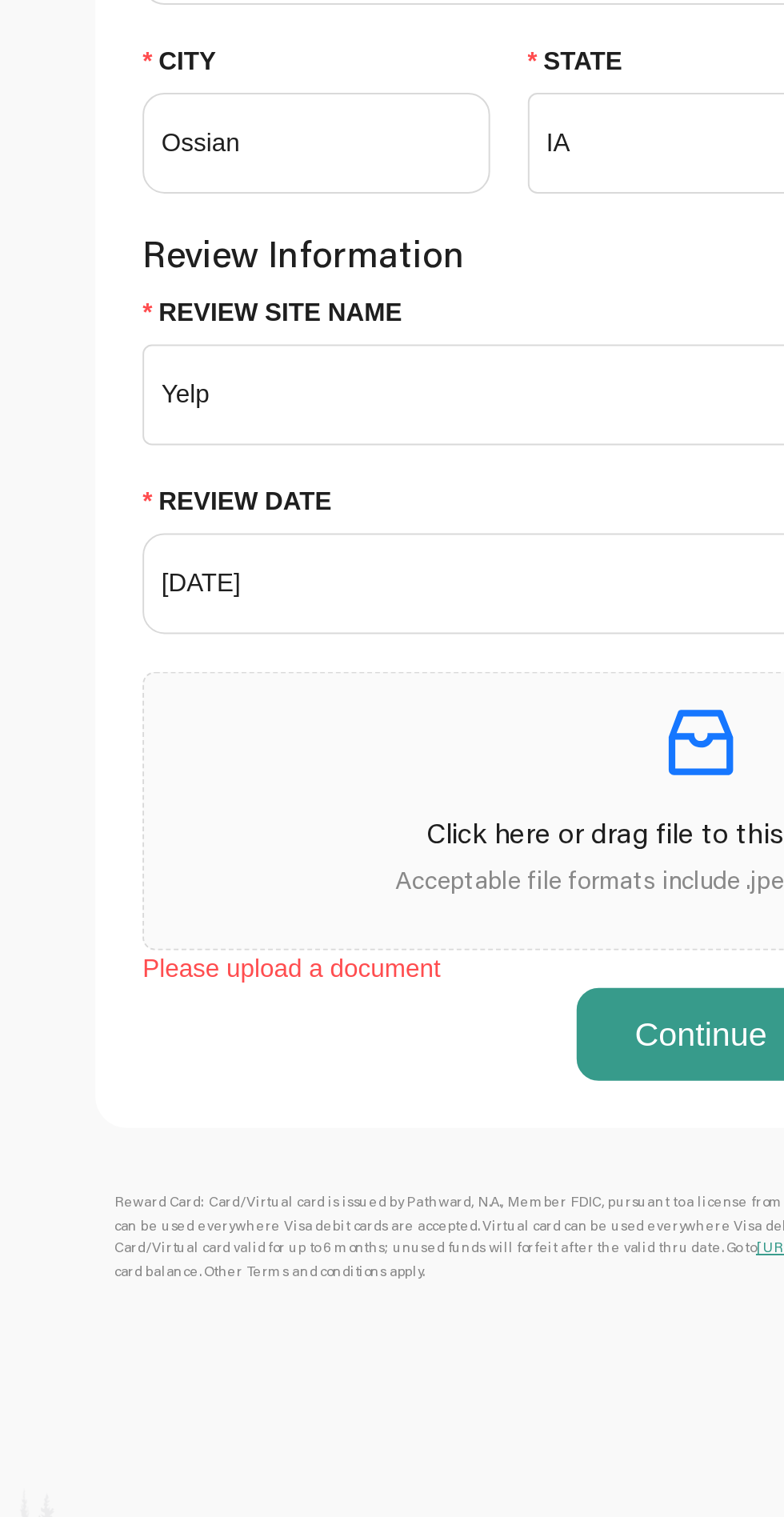
click at [388, 1159] on p "Click here or drag file to this area to upload" at bounding box center [421, 1170] width 541 height 22
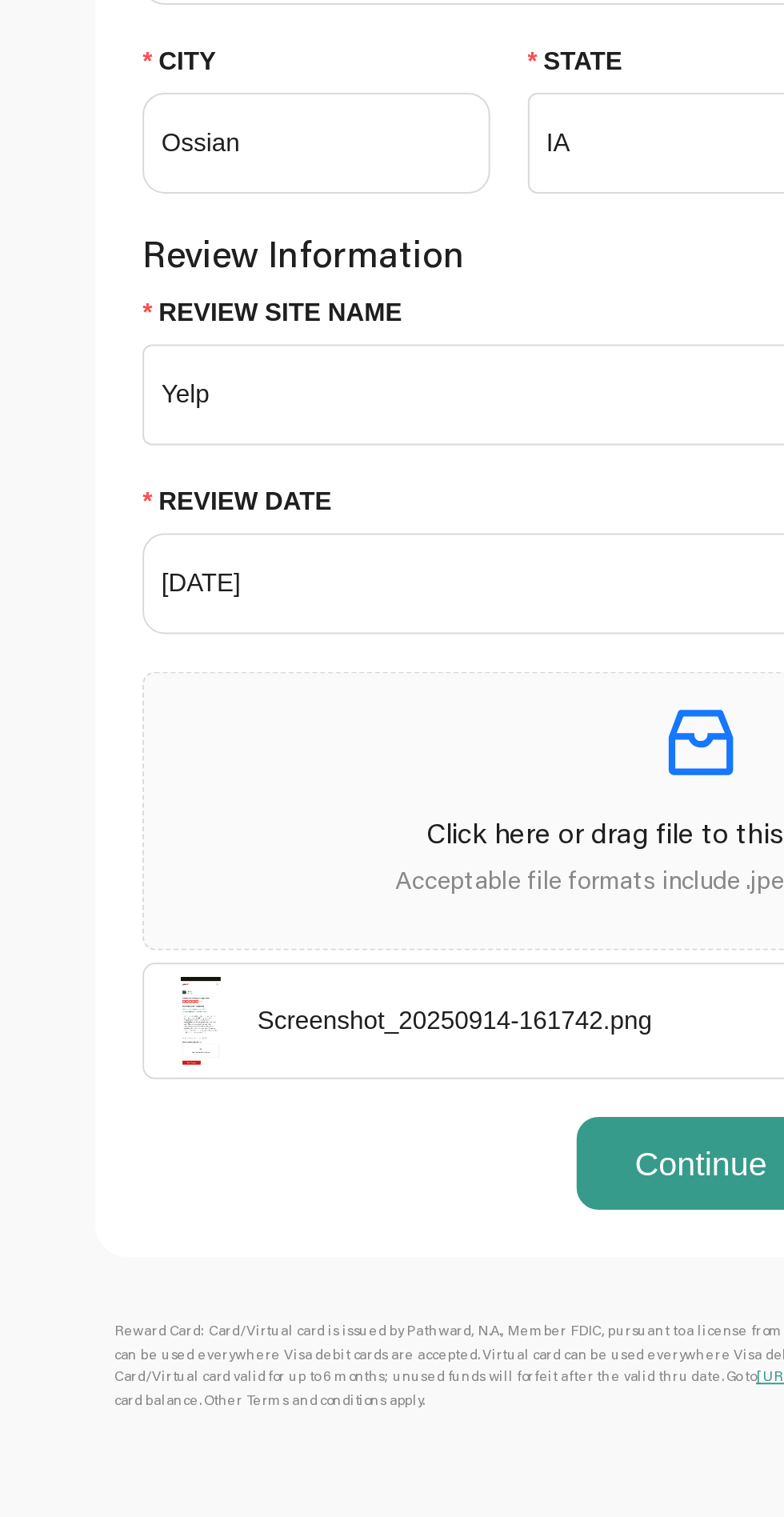
click at [439, 1335] on button "Continue" at bounding box center [421, 1337] width 127 height 48
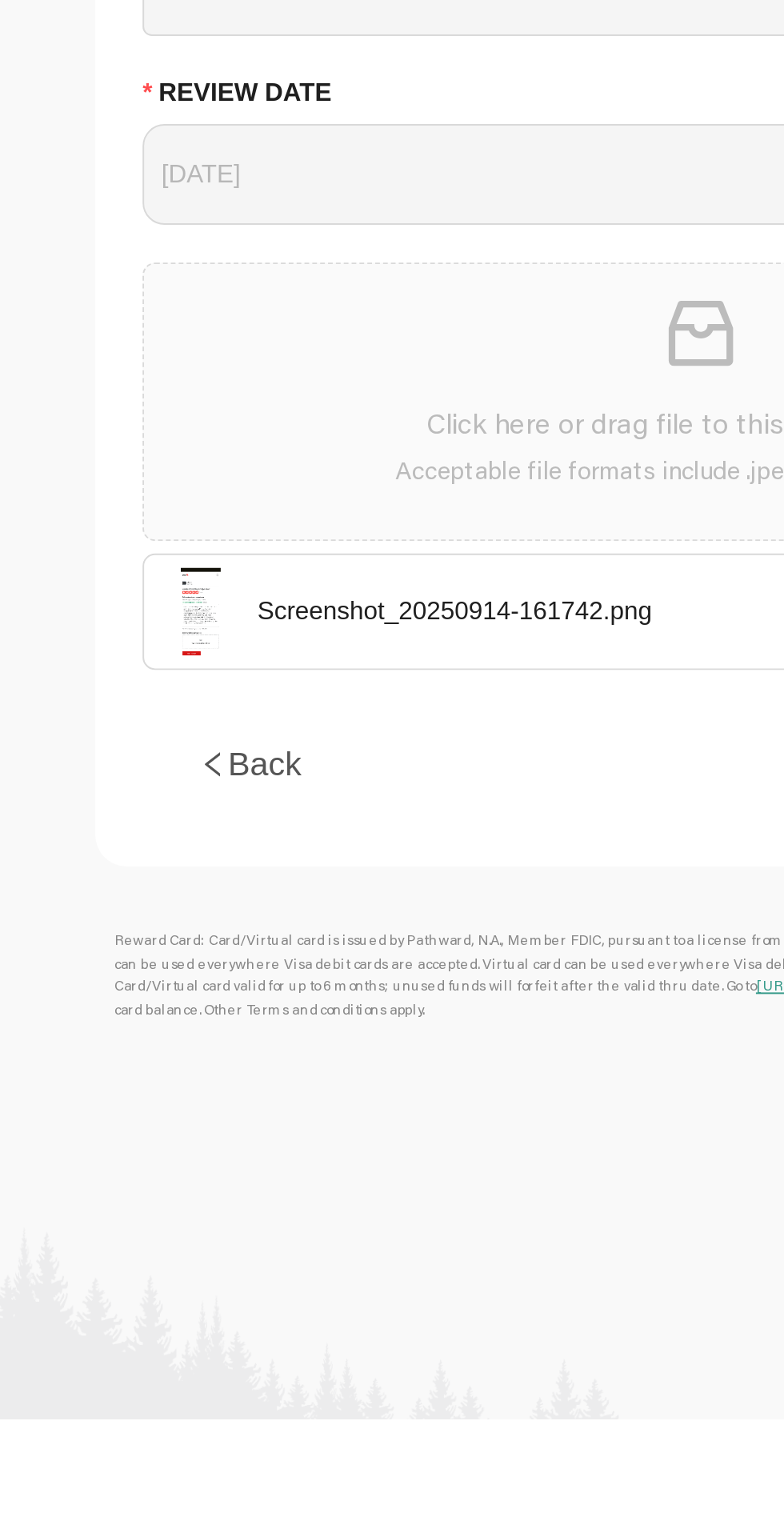
scroll to position [365, 0]
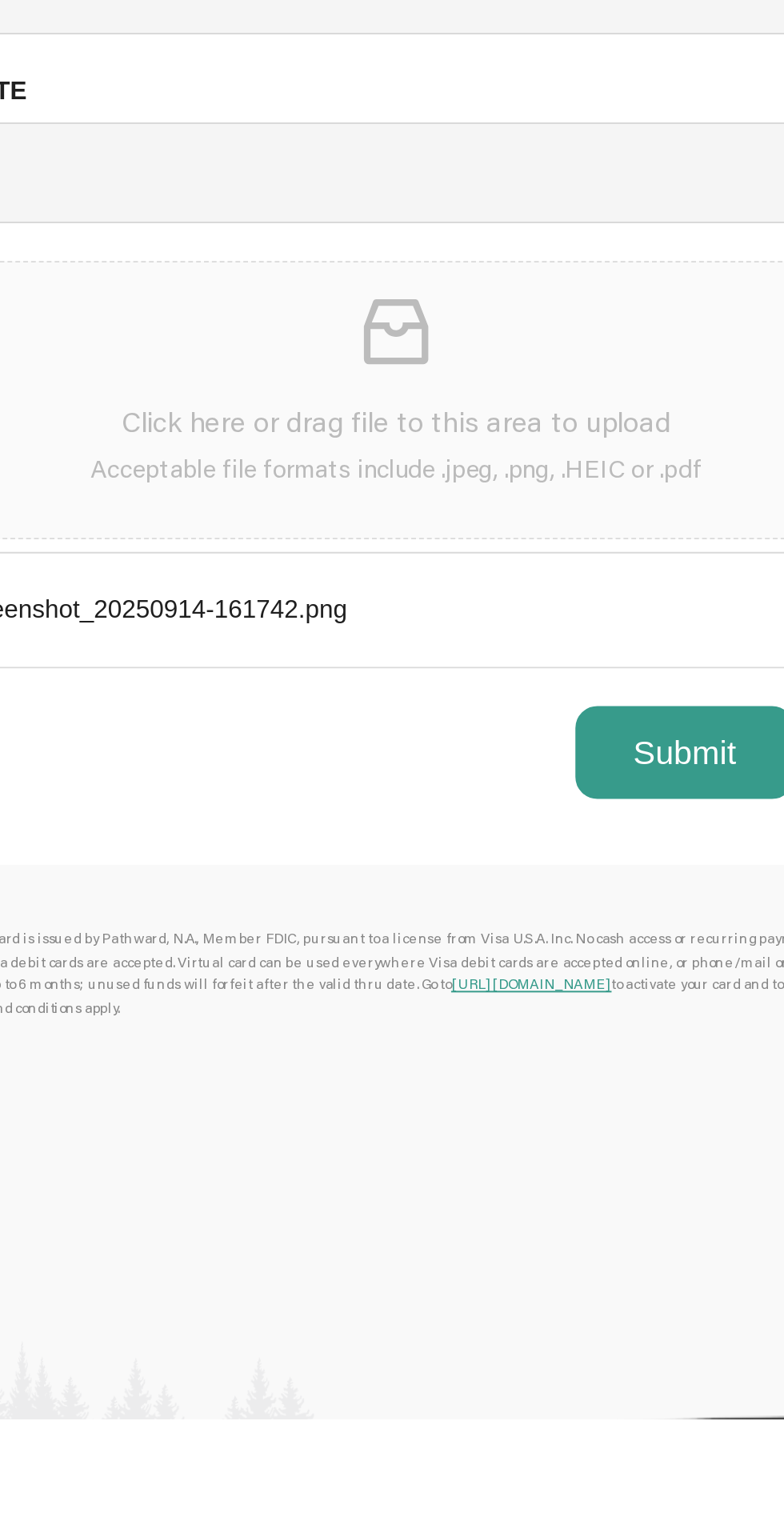
click at [575, 1165] on button "Submit" at bounding box center [568, 1178] width 111 height 48
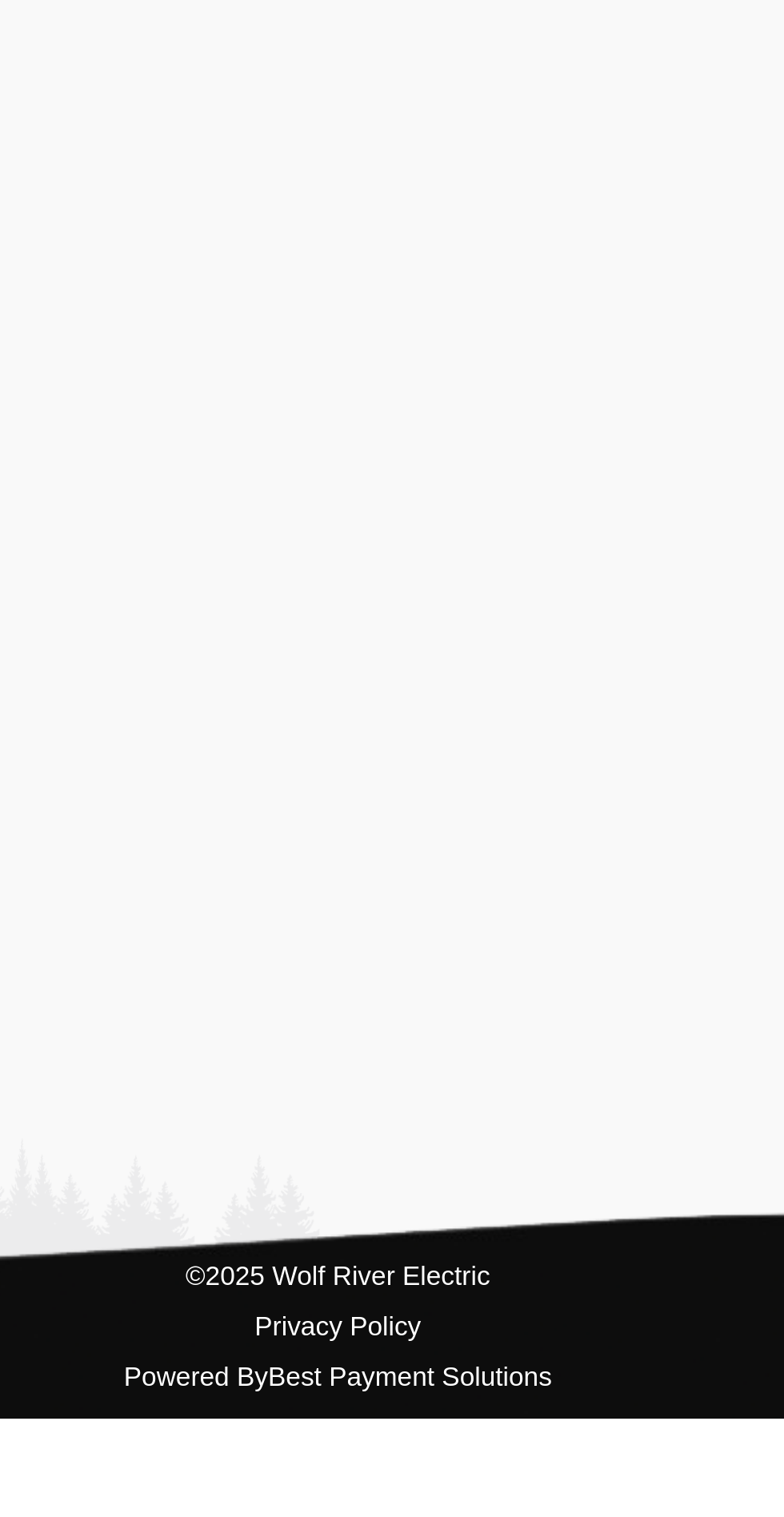
scroll to position [0, 0]
